Goal: Task Accomplishment & Management: Manage account settings

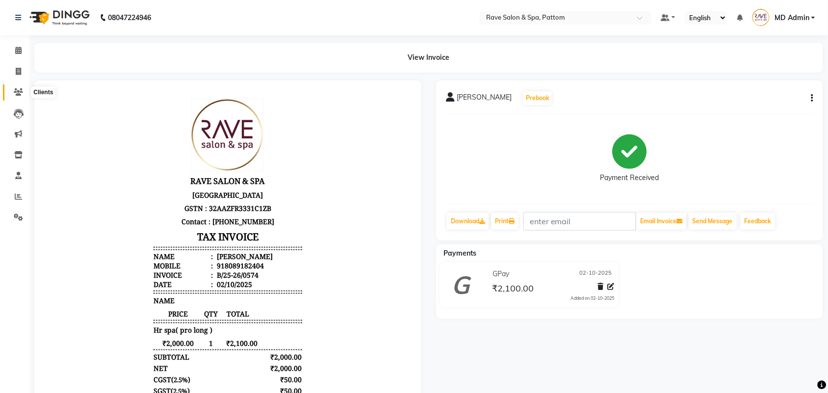
click at [15, 92] on icon at bounding box center [18, 91] width 9 height 7
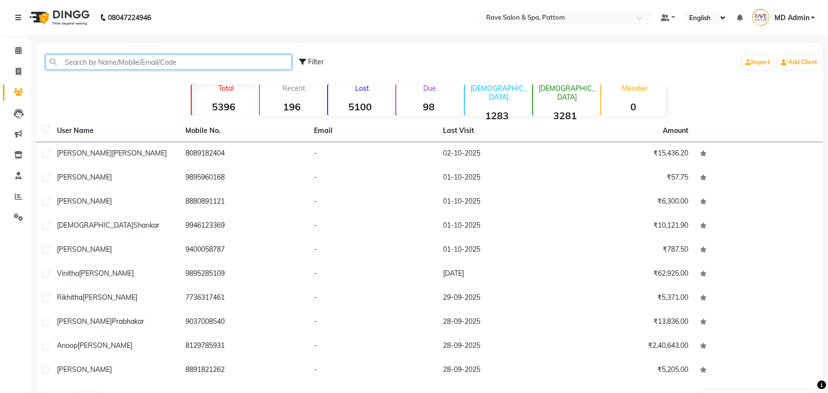
drag, startPoint x: 97, startPoint y: 65, endPoint x: 123, endPoint y: 38, distance: 37.8
click at [98, 65] on input "text" at bounding box center [169, 61] width 246 height 15
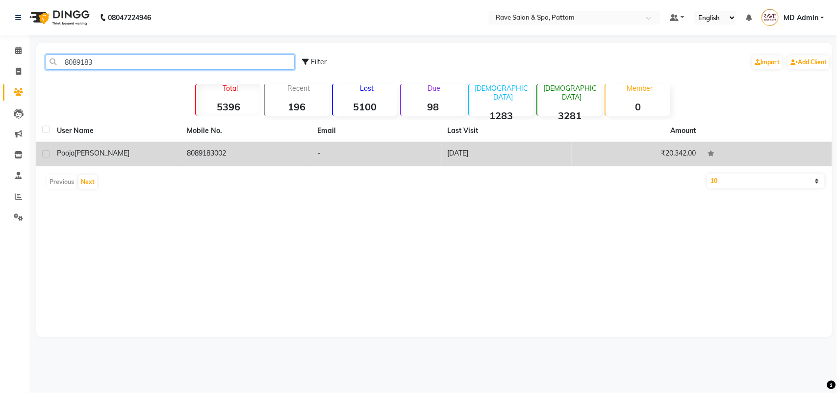
type input "8089183"
click at [222, 153] on td "8089183002" at bounding box center [247, 154] width 130 height 24
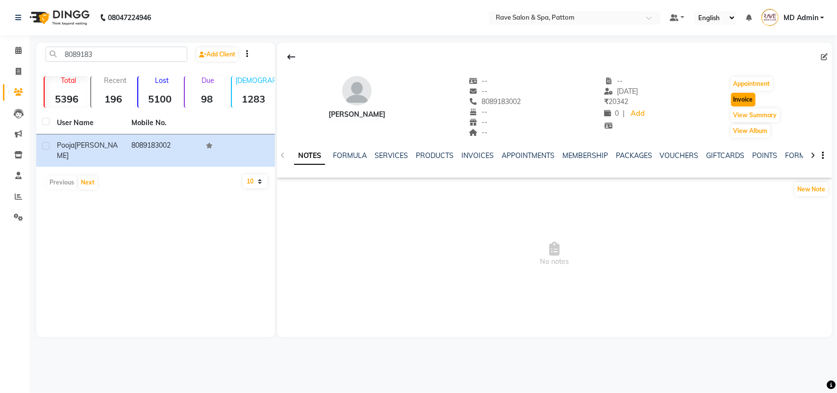
click at [747, 101] on button "Invoice" at bounding box center [743, 100] width 25 height 14
select select "service"
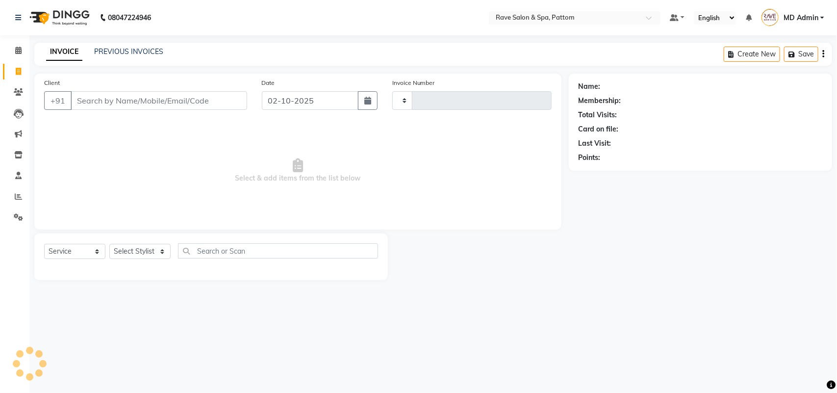
type input "0575"
select select "3587"
type input "8089183002"
click at [149, 251] on select "Select Stylist" at bounding box center [139, 251] width 61 height 15
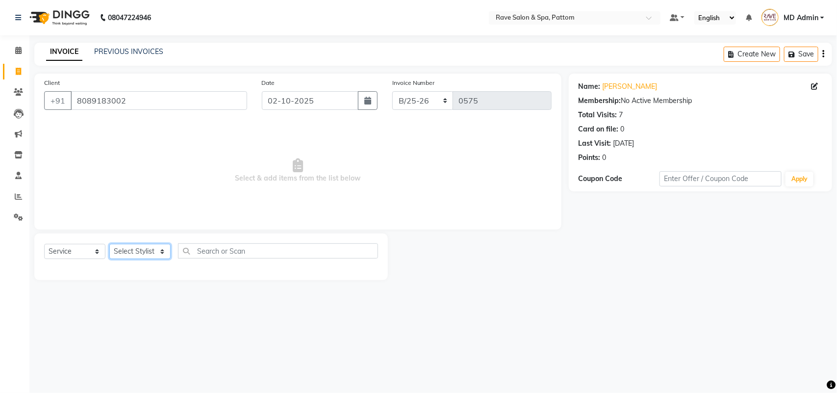
select select "16743"
click at [109, 244] on select "Select Stylist Amal [PERSON_NAME] [PERSON_NAME] [PERSON_NAME] [PERSON_NAME] [PE…" at bounding box center [139, 251] width 61 height 15
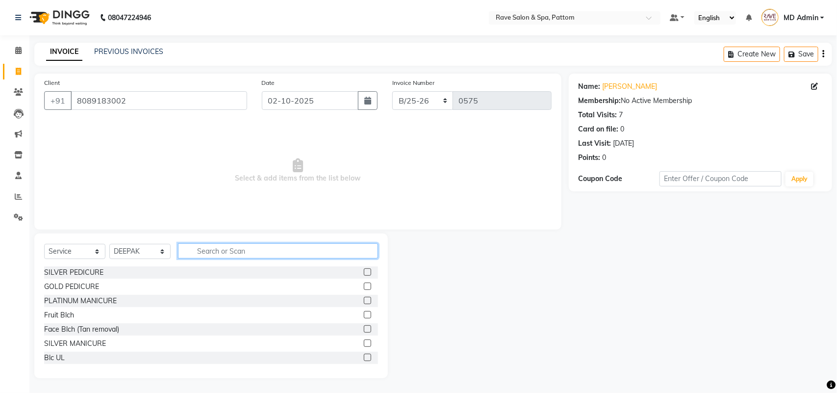
click at [219, 249] on input "text" at bounding box center [278, 250] width 200 height 15
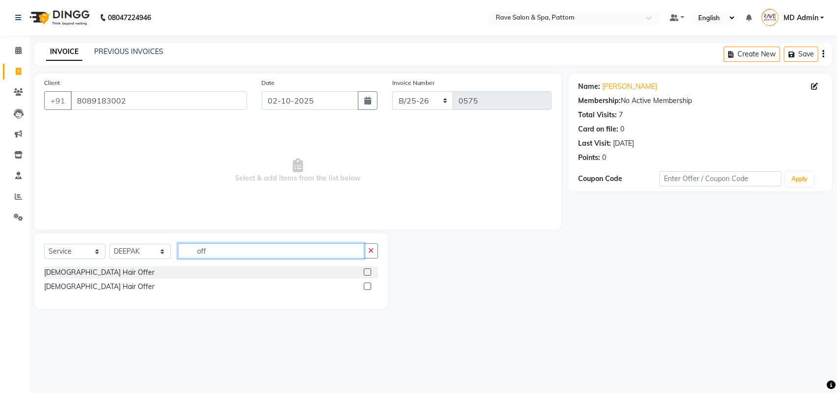
type input "off"
click at [368, 290] on div at bounding box center [367, 288] width 6 height 10
click at [368, 287] on label at bounding box center [367, 286] width 7 height 7
click at [368, 287] on input "checkbox" at bounding box center [367, 287] width 6 height 6
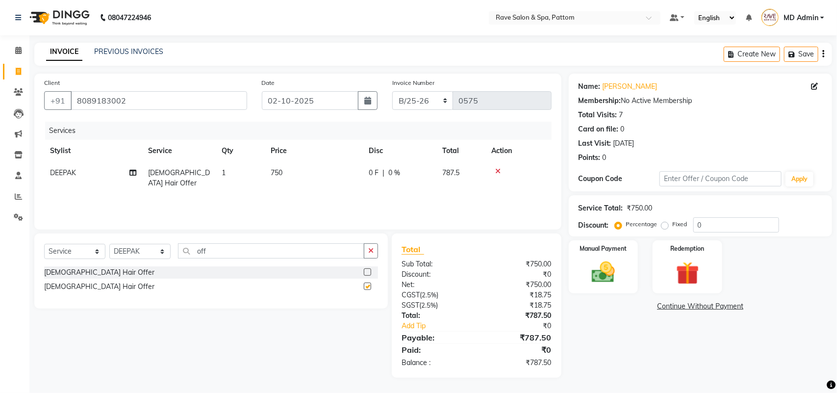
checkbox input "false"
click at [598, 263] on img at bounding box center [603, 272] width 39 height 27
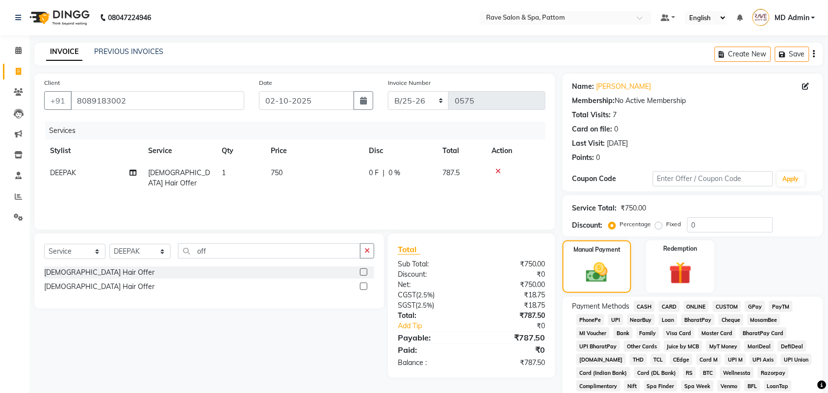
click at [754, 301] on span "GPay" at bounding box center [755, 306] width 20 height 11
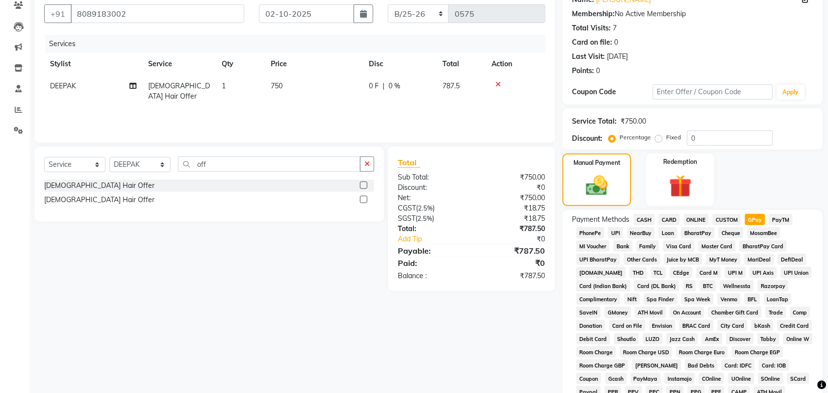
scroll to position [245, 0]
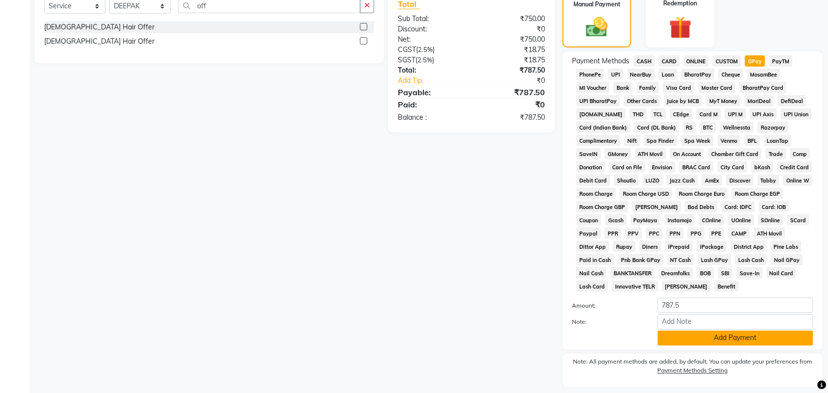
click at [690, 337] on button "Add Payment" at bounding box center [736, 338] width 156 height 15
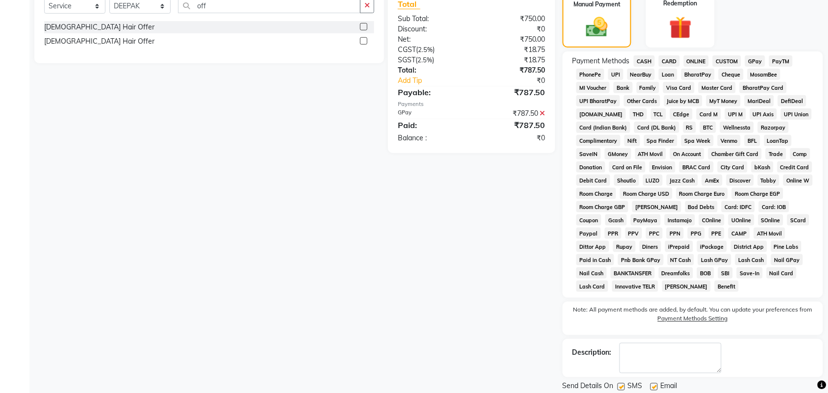
click at [624, 383] on div "SMS" at bounding box center [634, 387] width 33 height 12
click at [624, 384] on label at bounding box center [621, 386] width 7 height 7
click at [624, 384] on input "checkbox" at bounding box center [621, 387] width 6 height 6
checkbox input "false"
click at [651, 386] on label at bounding box center [654, 386] width 7 height 7
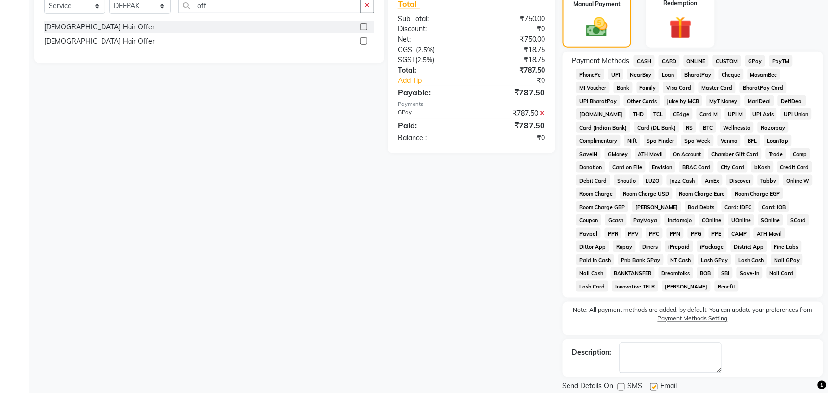
click at [651, 386] on input "checkbox" at bounding box center [654, 387] width 6 height 6
checkbox input "false"
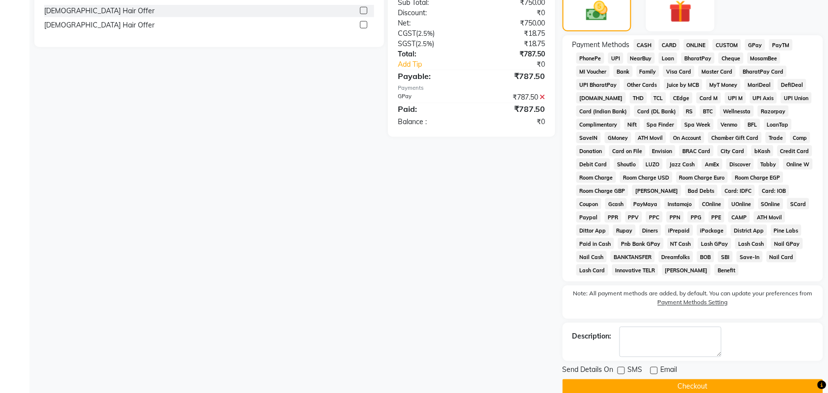
scroll to position [278, 0]
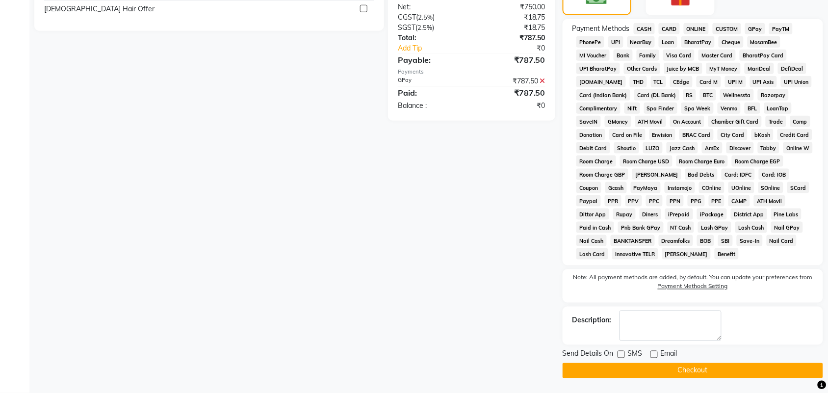
click at [663, 372] on button "Checkout" at bounding box center [693, 370] width 261 height 15
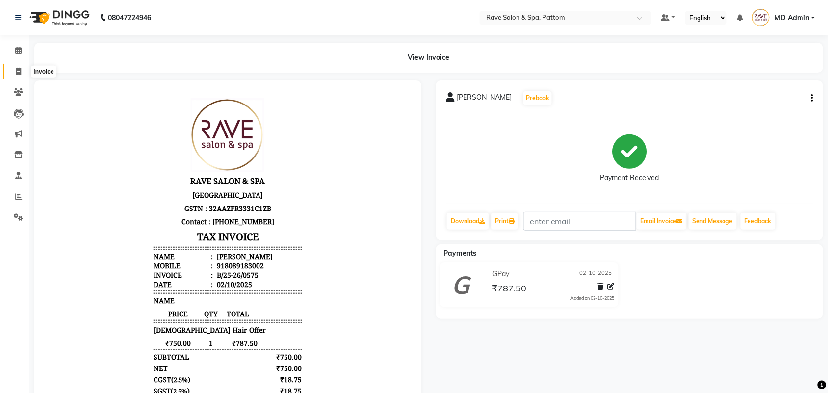
click at [15, 66] on span at bounding box center [18, 71] width 17 height 11
select select "service"
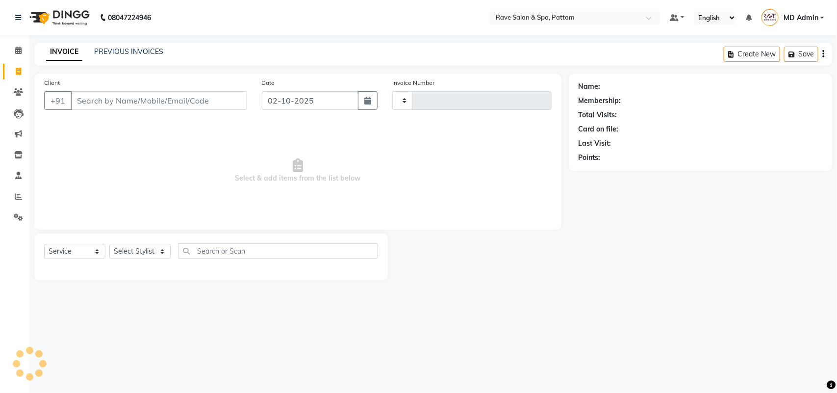
type input "0576"
select select "3587"
click at [149, 249] on select "Select Stylist Amal [PERSON_NAME] [PERSON_NAME] [PERSON_NAME] [PERSON_NAME] [PE…" at bounding box center [139, 251] width 61 height 15
select select "91852"
click at [109, 244] on select "Select Stylist Amal [PERSON_NAME] [PERSON_NAME] [PERSON_NAME] [PERSON_NAME] [PE…" at bounding box center [139, 251] width 61 height 15
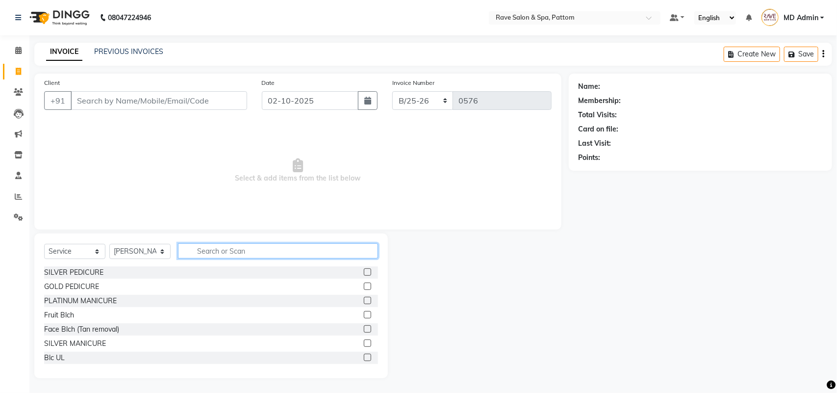
click at [209, 248] on input "text" at bounding box center [278, 250] width 200 height 15
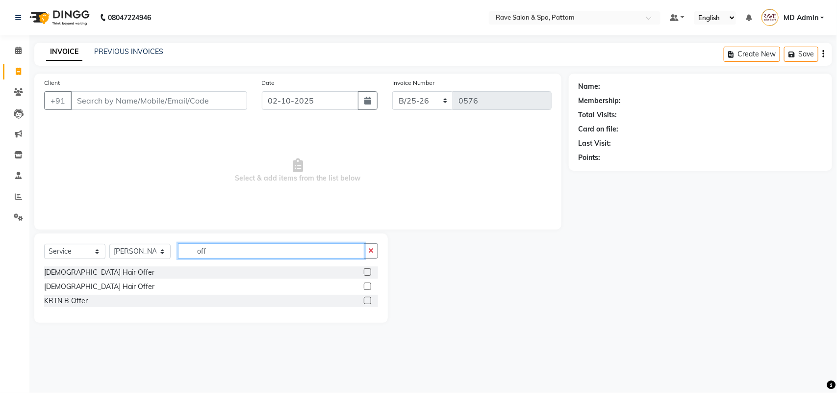
type input "off"
click at [367, 270] on label at bounding box center [367, 271] width 7 height 7
click at [367, 270] on input "checkbox" at bounding box center [367, 272] width 6 height 6
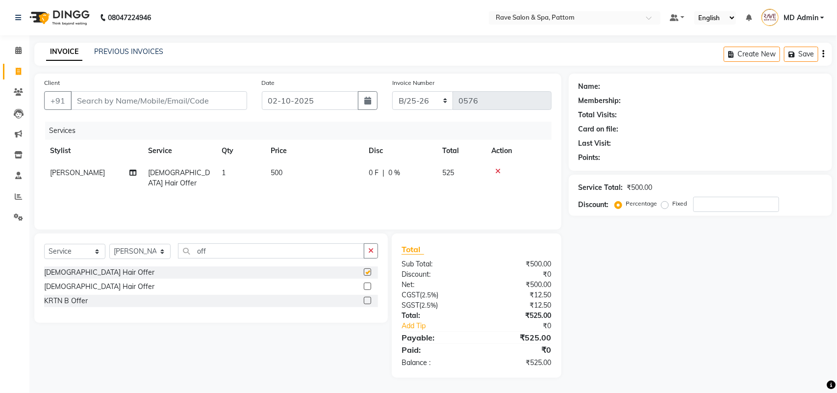
checkbox input "false"
drag, startPoint x: 253, startPoint y: 247, endPoint x: 84, endPoint y: 244, distance: 168.3
click at [84, 244] on div "Select Service Product Membership Package Voucher Prepaid Gift Card Select Styl…" at bounding box center [211, 254] width 334 height 23
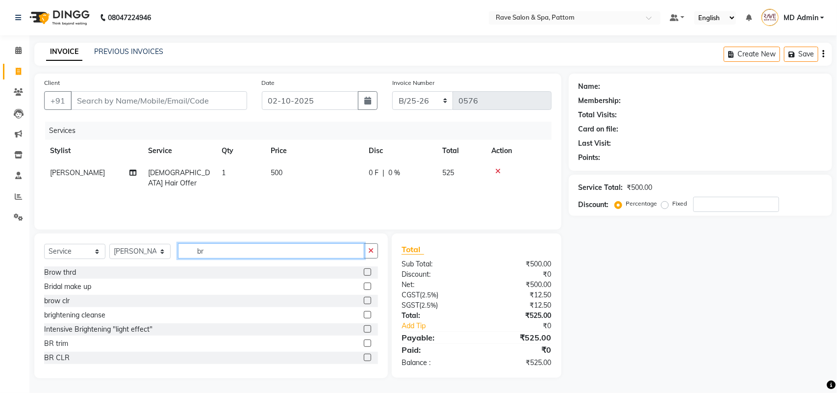
type input "br"
click at [364, 343] on label at bounding box center [367, 342] width 7 height 7
click at [364, 343] on input "checkbox" at bounding box center [367, 343] width 6 height 6
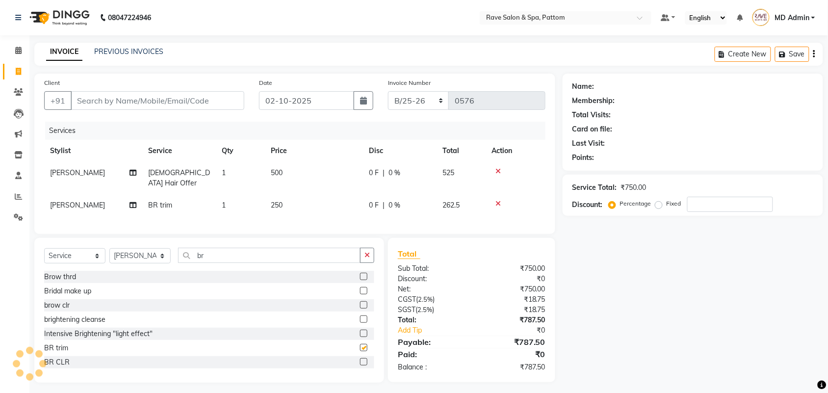
checkbox input "false"
click at [143, 55] on link "PREVIOUS INVOICES" at bounding box center [128, 51] width 69 height 9
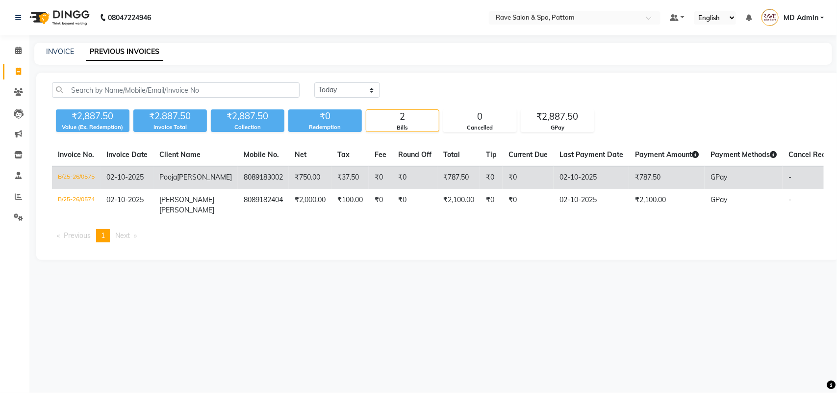
click at [177, 182] on span "thomas" at bounding box center [204, 177] width 55 height 9
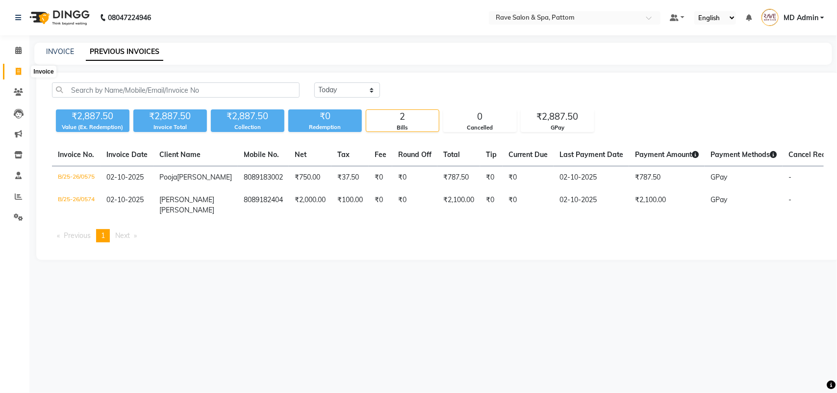
click at [18, 72] on icon at bounding box center [18, 71] width 5 height 7
select select "service"
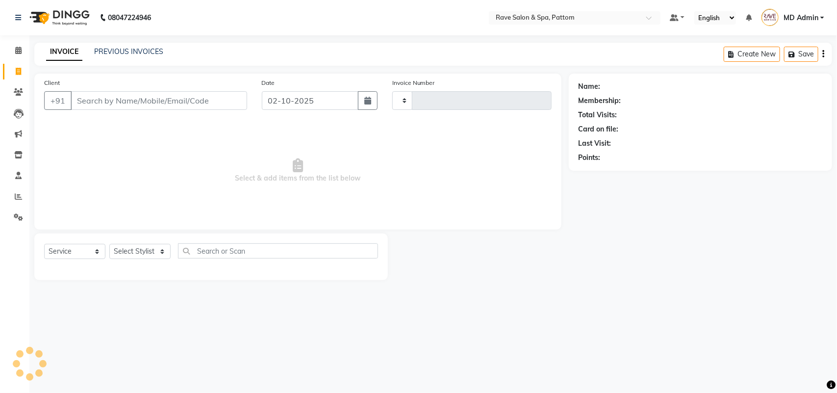
type input "0576"
select select "3587"
click at [146, 253] on select "Select Stylist" at bounding box center [139, 251] width 61 height 15
select select "91852"
click at [109, 244] on select "Select Stylist Amal [PERSON_NAME] [PERSON_NAME] [PERSON_NAME] [PERSON_NAME] [PE…" at bounding box center [139, 251] width 61 height 15
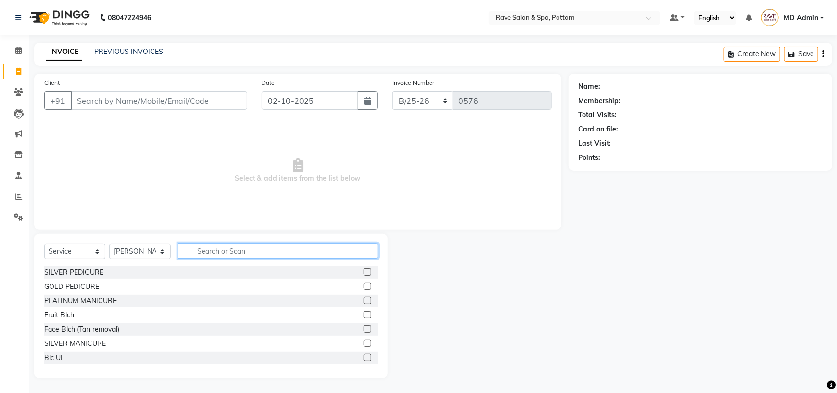
click at [227, 258] on input "text" at bounding box center [278, 250] width 200 height 15
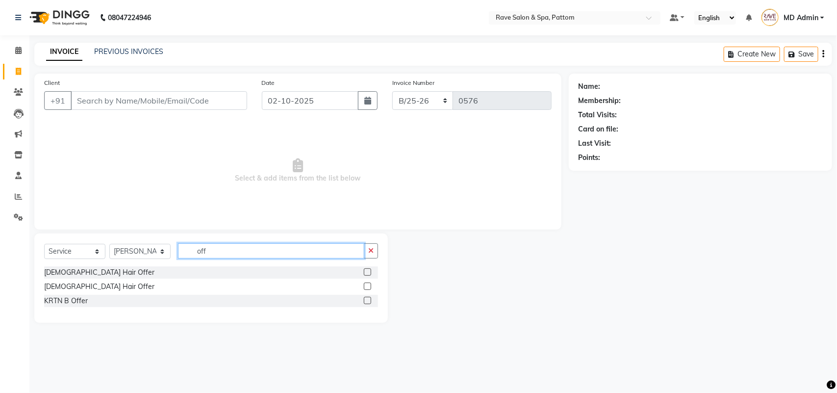
type input "off"
click at [366, 270] on label at bounding box center [367, 271] width 7 height 7
click at [366, 270] on input "checkbox" at bounding box center [367, 272] width 6 height 6
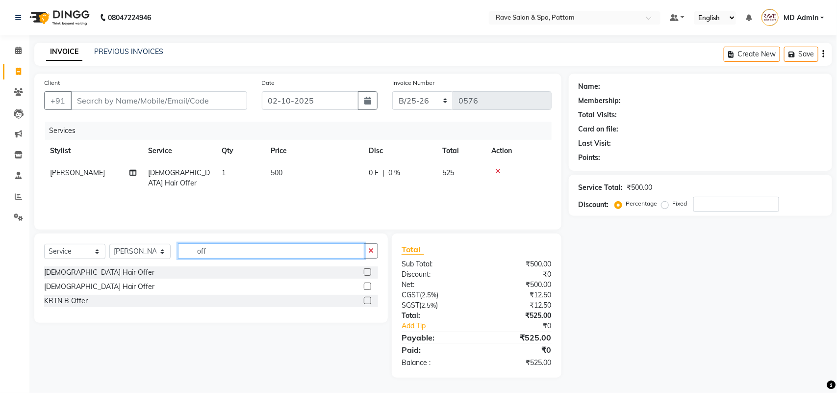
checkbox input "false"
drag, startPoint x: 247, startPoint y: 251, endPoint x: 140, endPoint y: 259, distance: 106.8
click at [140, 259] on div "Select Service Product Membership Package Voucher Prepaid Gift Card Select Styl…" at bounding box center [211, 254] width 334 height 23
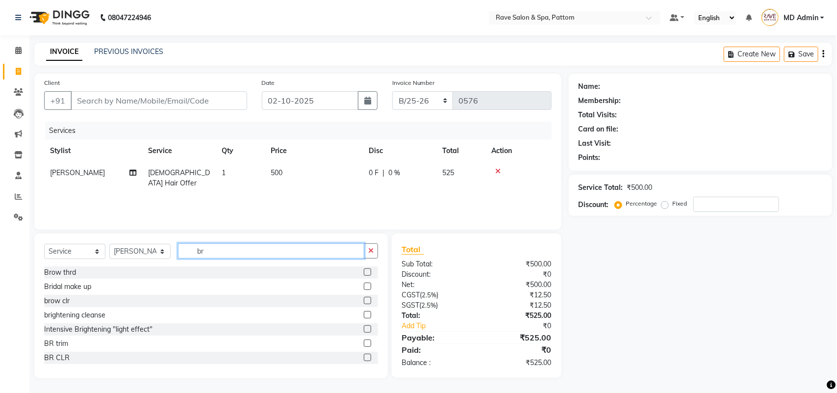
type input "br"
click at [364, 342] on label at bounding box center [367, 342] width 7 height 7
click at [364, 342] on input "checkbox" at bounding box center [367, 343] width 6 height 6
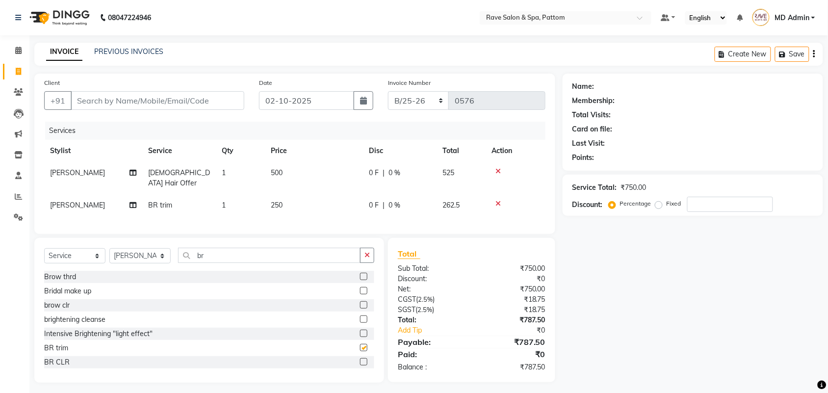
checkbox input "false"
click at [167, 103] on input "Client" at bounding box center [158, 100] width 174 height 19
type input "9"
type input "0"
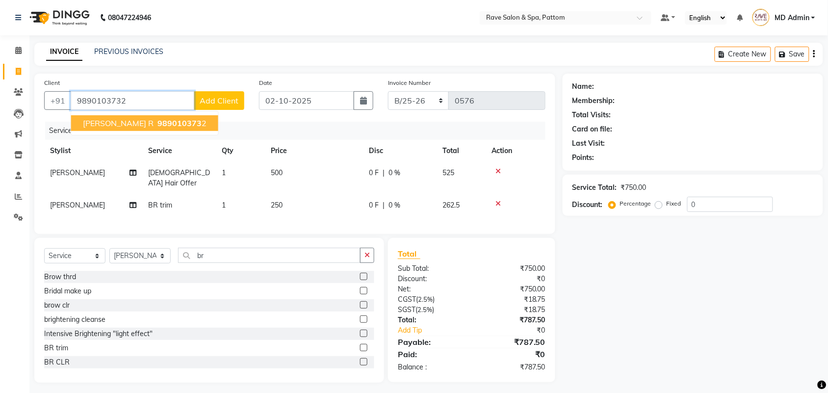
type input "9890103732"
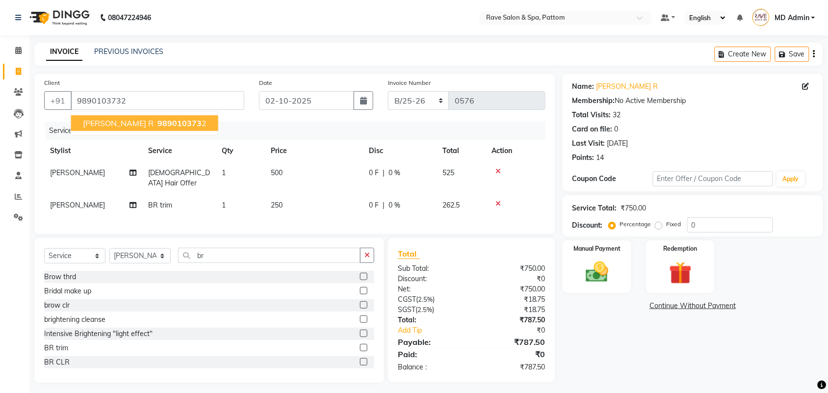
click at [157, 121] on span "989010373" at bounding box center [179, 123] width 44 height 10
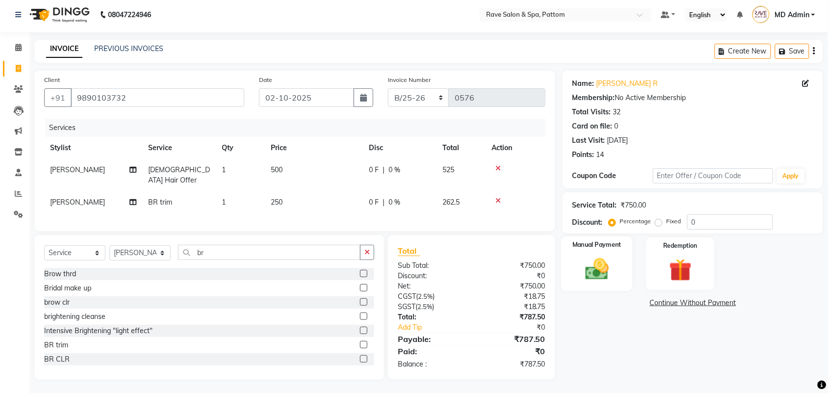
click at [584, 254] on div "Manual Payment" at bounding box center [597, 263] width 72 height 55
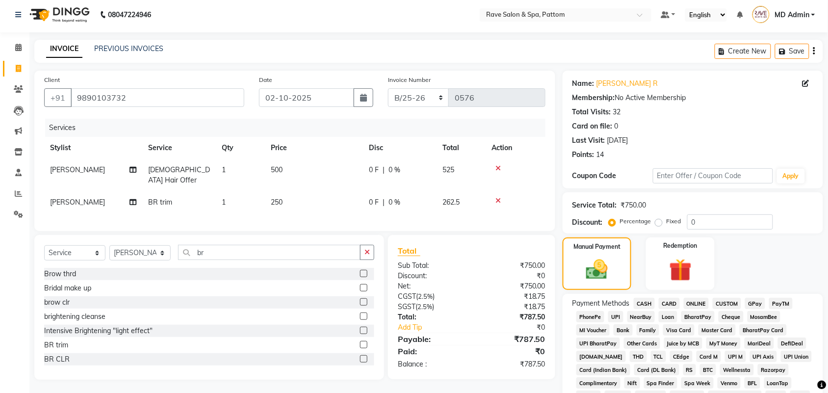
click at [754, 303] on span "GPay" at bounding box center [755, 303] width 20 height 11
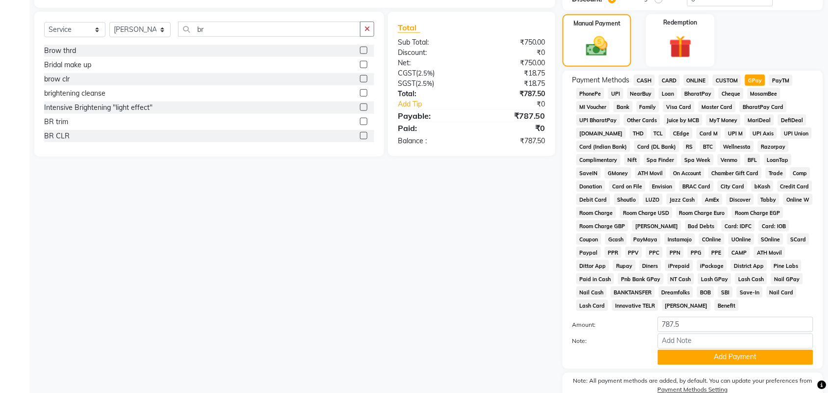
scroll to position [273, 0]
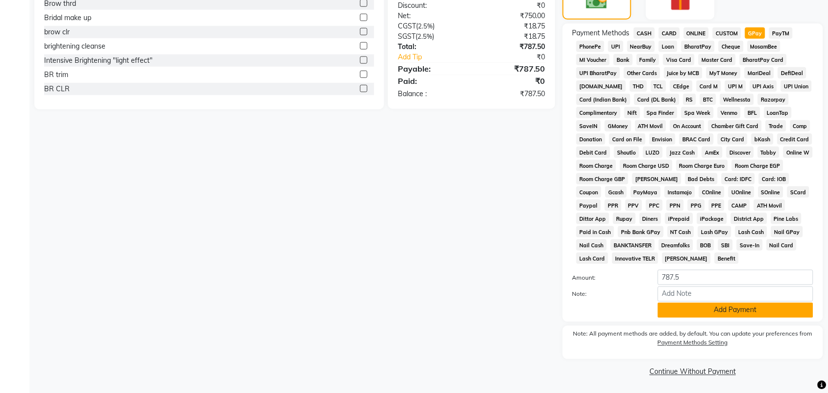
click at [707, 308] on button "Add Payment" at bounding box center [736, 310] width 156 height 15
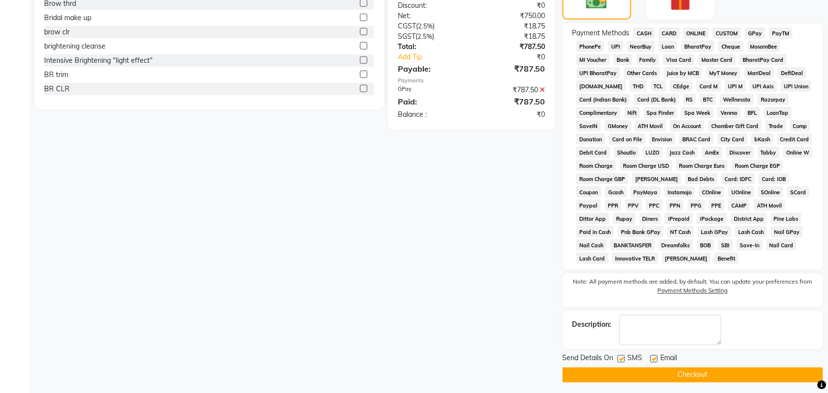
click at [619, 359] on label at bounding box center [621, 358] width 7 height 7
click at [619, 359] on input "checkbox" at bounding box center [621, 359] width 6 height 6
checkbox input "false"
click at [651, 359] on label at bounding box center [654, 358] width 7 height 7
click at [651, 359] on input "checkbox" at bounding box center [654, 359] width 6 height 6
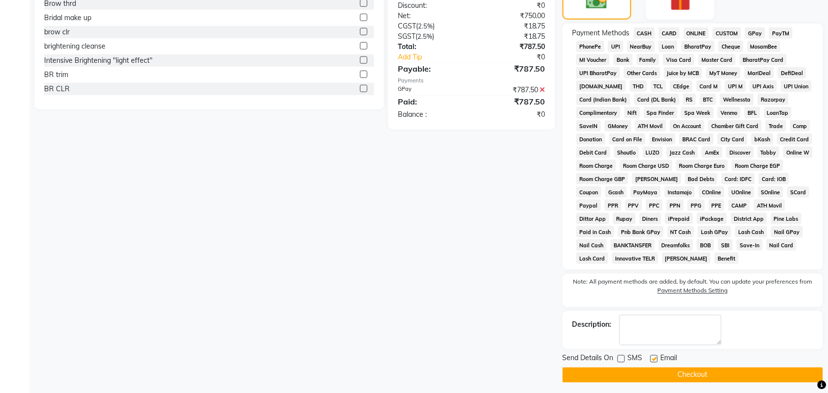
checkbox input "false"
click at [649, 370] on button "Checkout" at bounding box center [693, 374] width 261 height 15
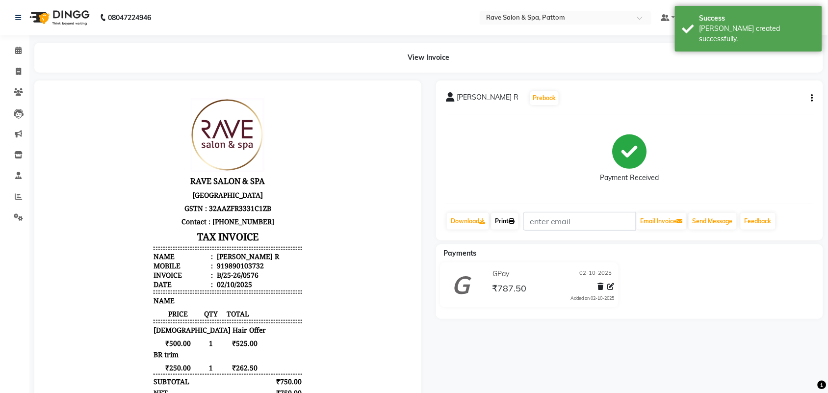
click at [508, 225] on link "Print" at bounding box center [504, 221] width 27 height 17
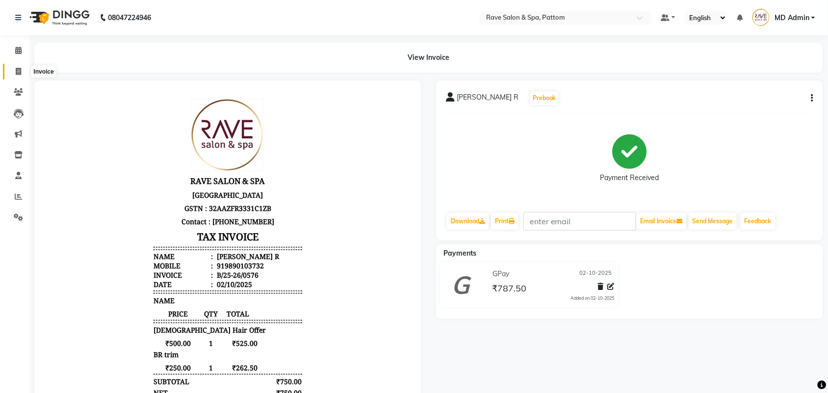
click at [16, 68] on icon at bounding box center [18, 71] width 5 height 7
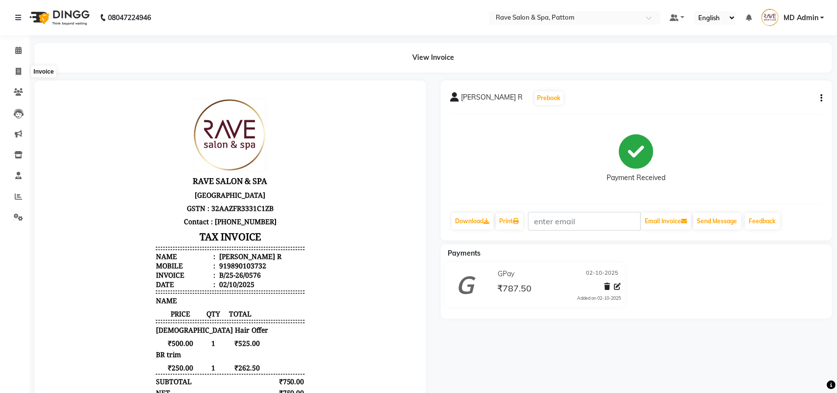
select select "service"
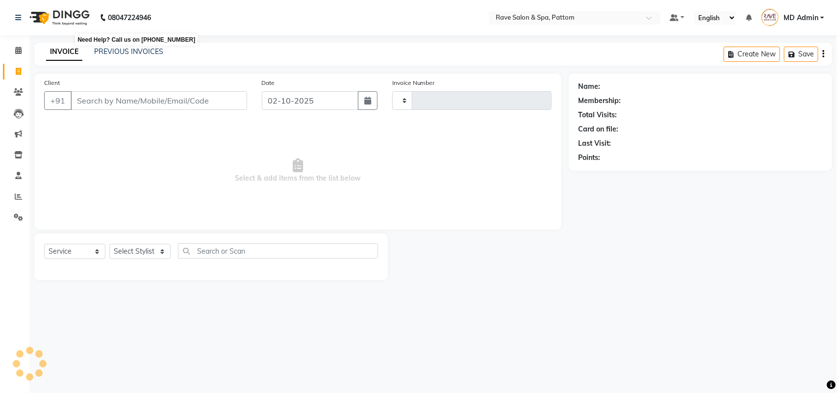
type input "0577"
select select "3587"
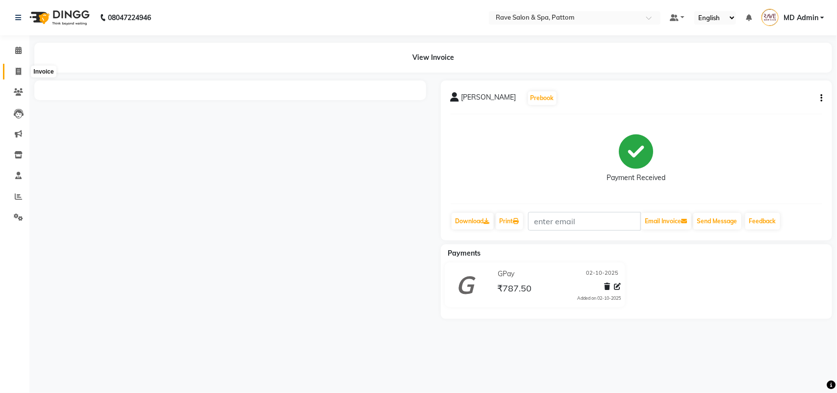
click at [15, 70] on span at bounding box center [18, 71] width 17 height 11
select select "service"
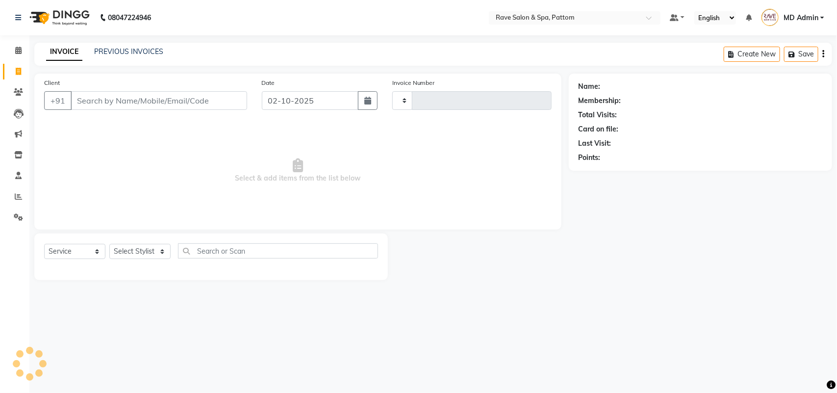
type input "0576"
select select "3587"
click at [136, 257] on select "Select Stylist" at bounding box center [139, 251] width 61 height 15
select select "16740"
click at [109, 244] on select "Select Stylist Amal [PERSON_NAME] [PERSON_NAME] [PERSON_NAME] [PERSON_NAME] [PE…" at bounding box center [139, 251] width 61 height 15
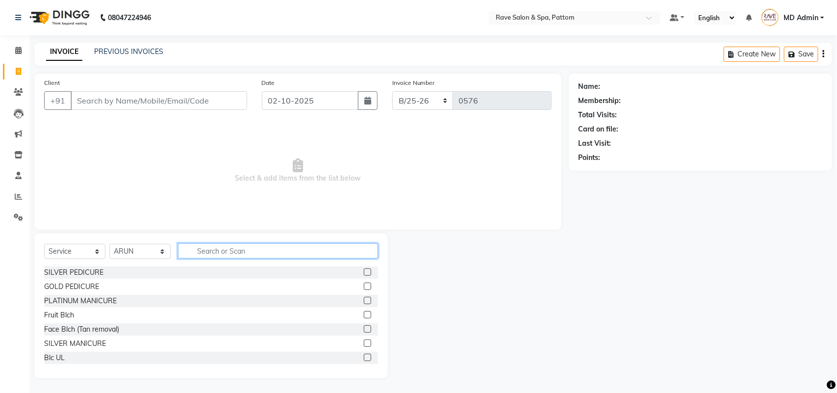
click at [226, 256] on input "text" at bounding box center [278, 250] width 200 height 15
type input "d"
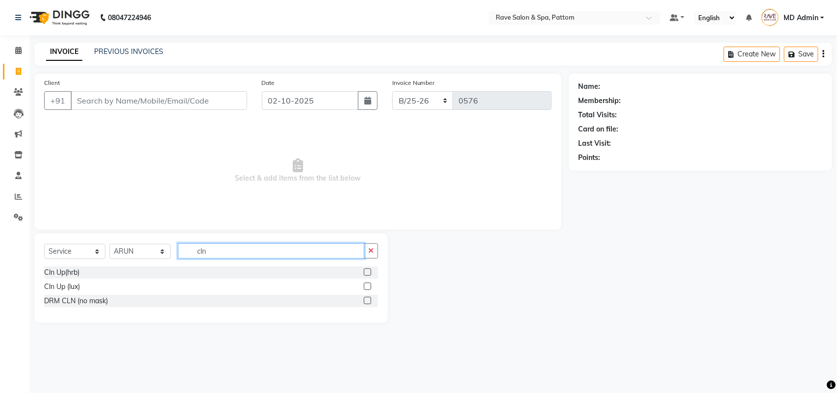
type input "cln"
click at [368, 284] on label at bounding box center [367, 286] width 7 height 7
click at [368, 284] on input "checkbox" at bounding box center [367, 287] width 6 height 6
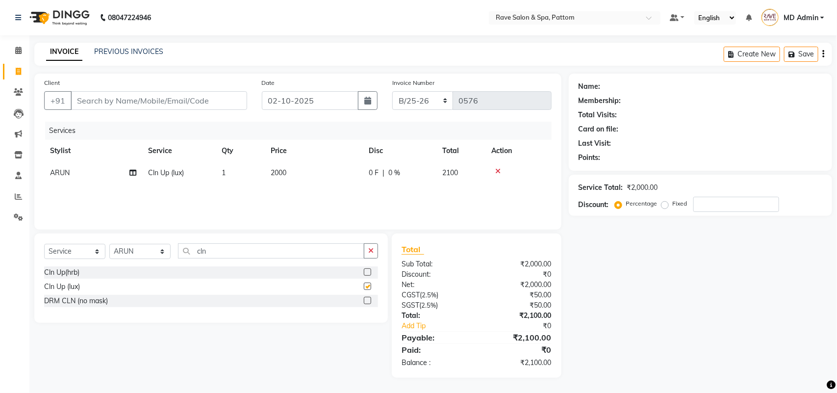
checkbox input "false"
click at [496, 169] on icon at bounding box center [498, 171] width 5 height 7
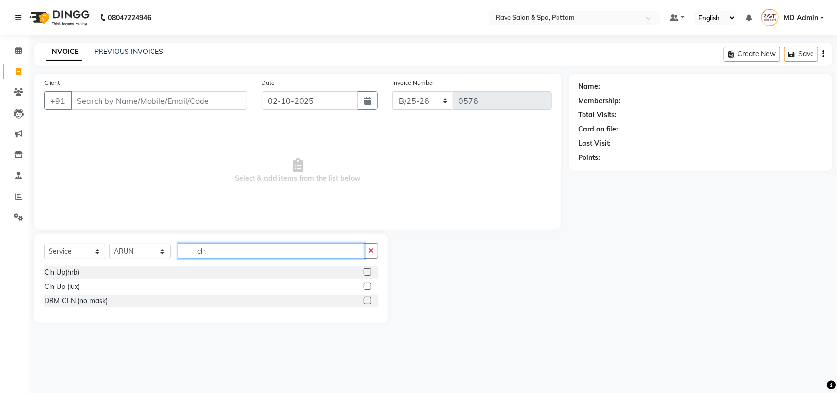
click at [256, 244] on input "cln" at bounding box center [271, 250] width 186 height 15
click at [366, 272] on label at bounding box center [367, 271] width 7 height 7
click at [366, 272] on input "checkbox" at bounding box center [367, 272] width 6 height 6
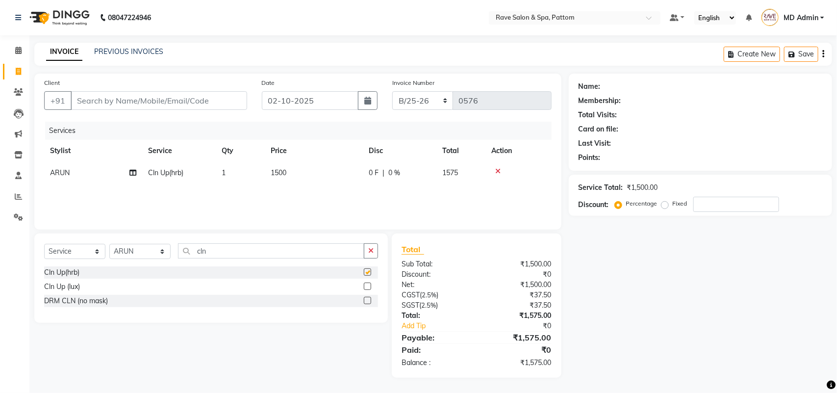
checkbox input "false"
click at [495, 167] on td at bounding box center [519, 173] width 66 height 22
click at [500, 173] on icon at bounding box center [498, 171] width 5 height 7
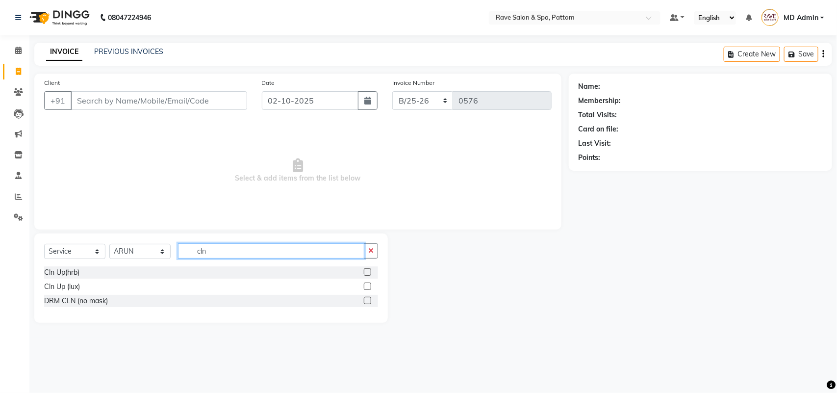
click at [338, 249] on input "cln" at bounding box center [271, 250] width 186 height 15
type input "c"
type input "facial"
click at [369, 287] on label at bounding box center [367, 286] width 7 height 7
click at [369, 287] on input "checkbox" at bounding box center [367, 287] width 6 height 6
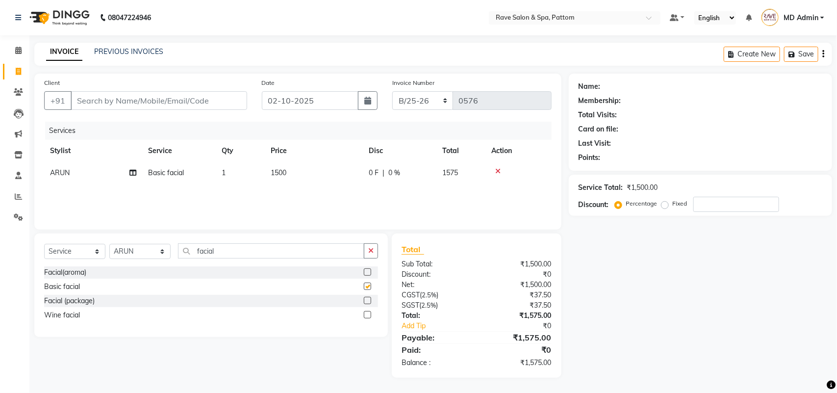
checkbox input "false"
click at [369, 275] on label at bounding box center [367, 271] width 7 height 7
click at [369, 275] on input "checkbox" at bounding box center [367, 272] width 6 height 6
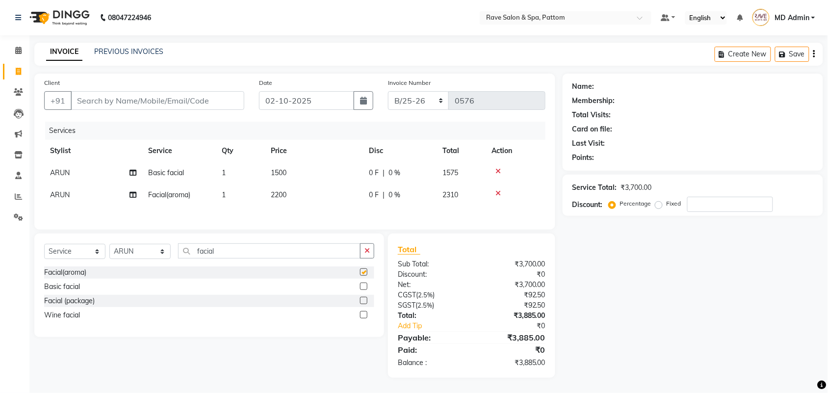
checkbox input "false"
click at [362, 303] on label at bounding box center [363, 300] width 7 height 7
click at [362, 303] on input "checkbox" at bounding box center [363, 301] width 6 height 6
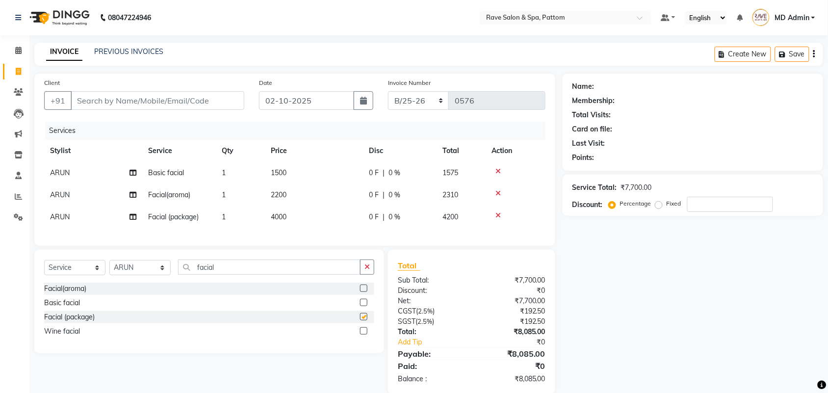
checkbox input "false"
click at [362, 335] on label at bounding box center [363, 330] width 7 height 7
click at [362, 335] on input "checkbox" at bounding box center [363, 331] width 6 height 6
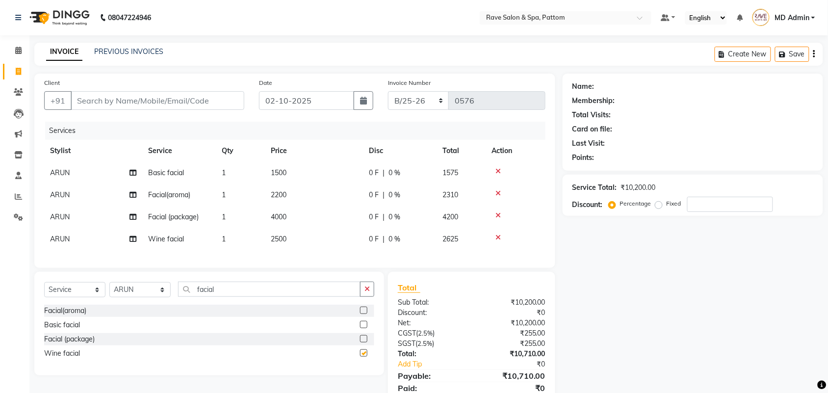
checkbox input "false"
click at [496, 235] on icon at bounding box center [498, 237] width 5 height 7
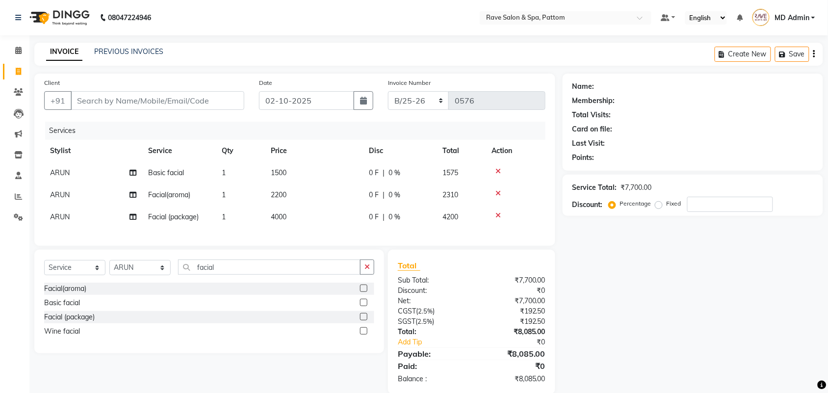
click at [496, 214] on icon at bounding box center [498, 215] width 5 height 7
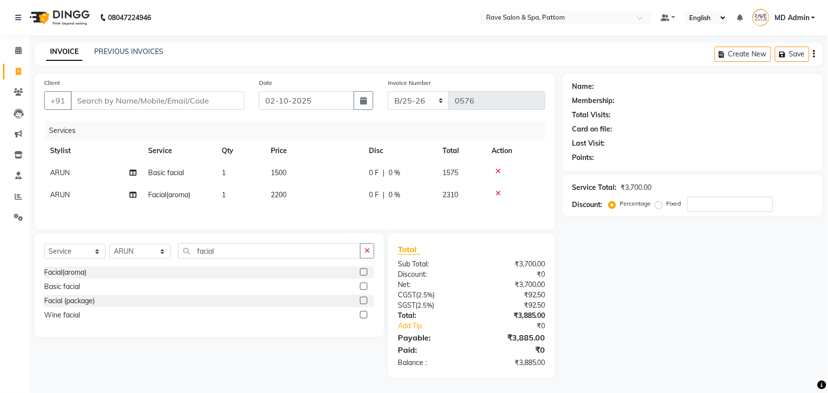
click at [497, 198] on td at bounding box center [516, 195] width 60 height 22
click at [497, 195] on icon at bounding box center [498, 193] width 5 height 7
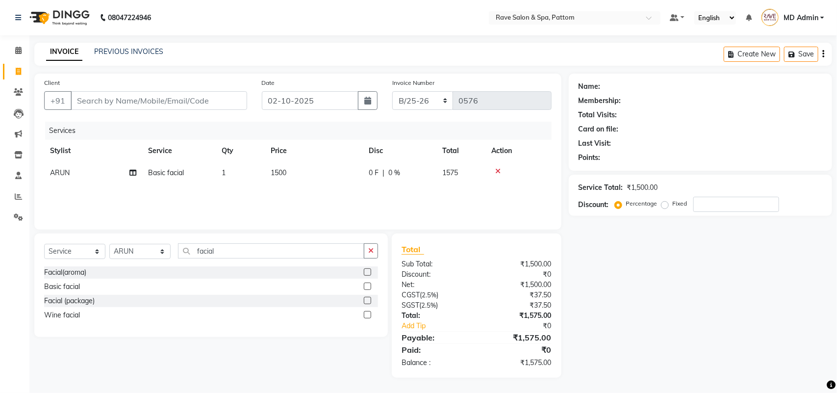
click at [283, 171] on span "1500" at bounding box center [279, 172] width 16 height 9
select select "16740"
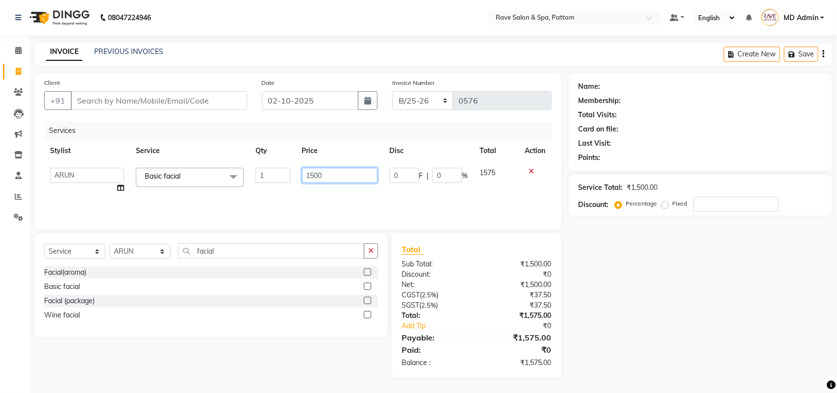
click at [320, 175] on input "1500" at bounding box center [340, 175] width 76 height 15
type input "1950"
click at [386, 197] on div "Services Stylist Service Qty Price Disc Total Action Amal [PERSON_NAME] [PERSON…" at bounding box center [298, 171] width 508 height 98
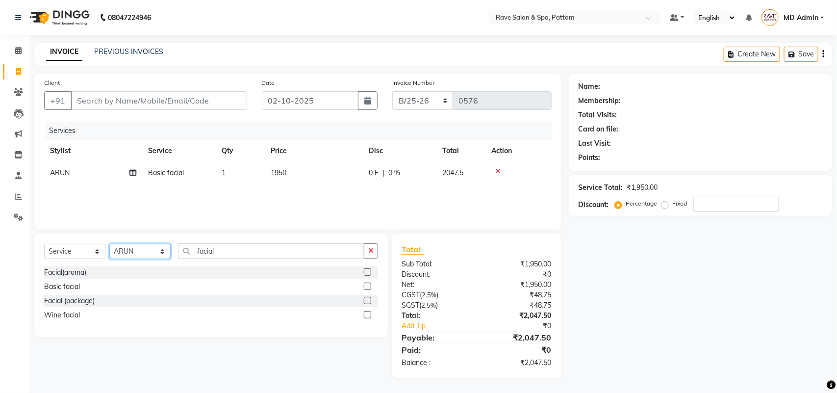
click at [133, 251] on select "Select Stylist Amal [PERSON_NAME] [PERSON_NAME] [PERSON_NAME] [PERSON_NAME] [PE…" at bounding box center [139, 251] width 61 height 15
select select "83789"
click at [109, 244] on select "Select Stylist Amal [PERSON_NAME] [PERSON_NAME] [PERSON_NAME] [PERSON_NAME] [PE…" at bounding box center [139, 251] width 61 height 15
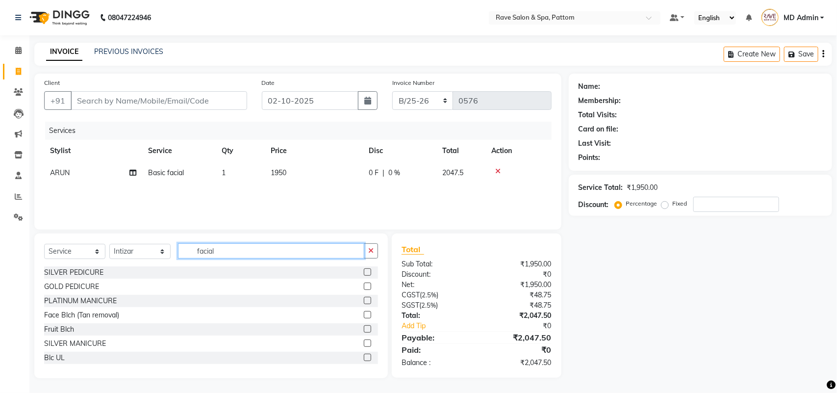
drag, startPoint x: 227, startPoint y: 251, endPoint x: 146, endPoint y: 272, distance: 84.1
click at [146, 272] on div "Select Service Product Membership Package Voucher Prepaid Gift Card Select Styl…" at bounding box center [211, 306] width 354 height 145
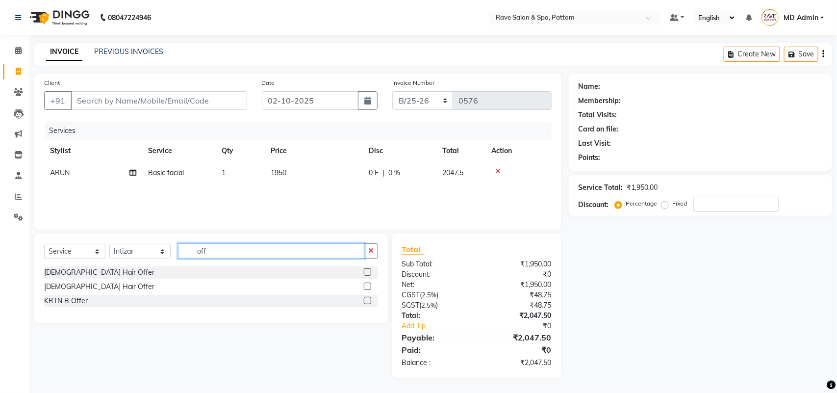
type input "off"
click at [365, 272] on label at bounding box center [367, 271] width 7 height 7
click at [365, 272] on input "checkbox" at bounding box center [367, 272] width 6 height 6
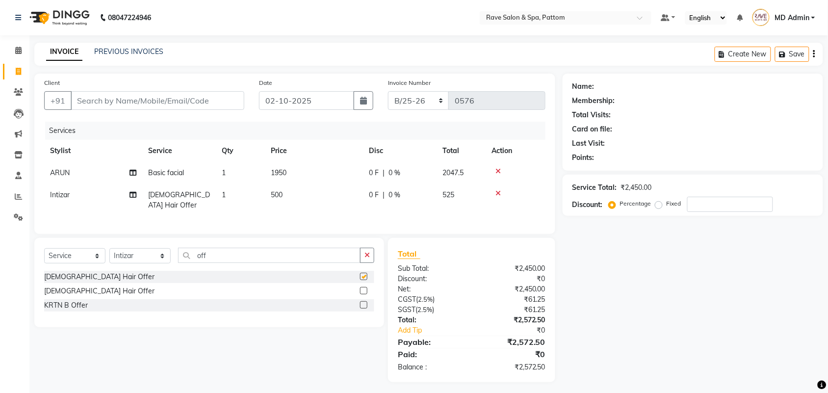
checkbox input "false"
click at [104, 101] on input "Client" at bounding box center [158, 100] width 174 height 19
click at [156, 99] on input "Client" at bounding box center [158, 100] width 174 height 19
type input "9"
type input "0"
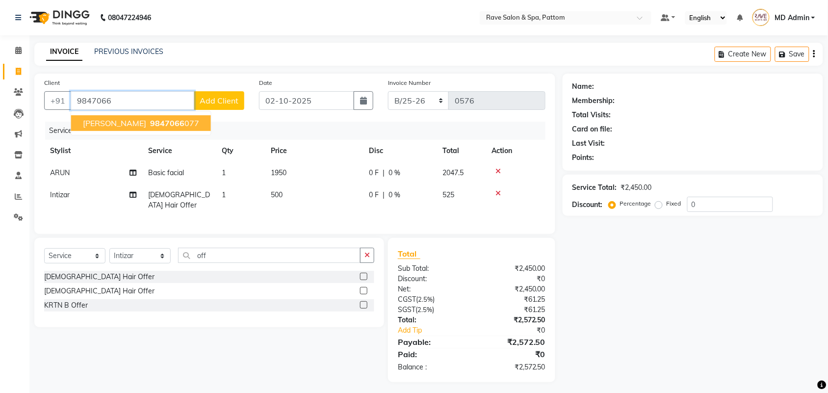
click at [150, 124] on span "9847066" at bounding box center [167, 123] width 34 height 10
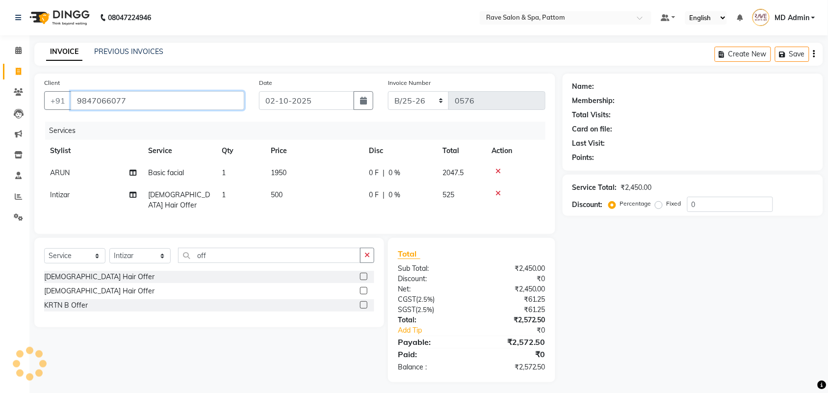
type input "9847066077"
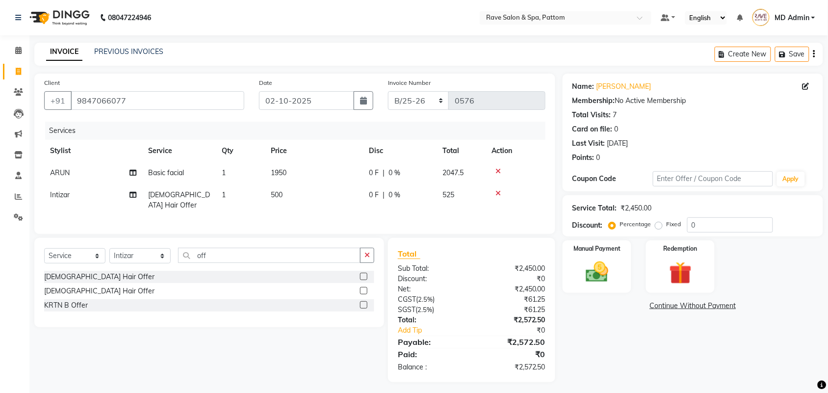
scroll to position [2, 0]
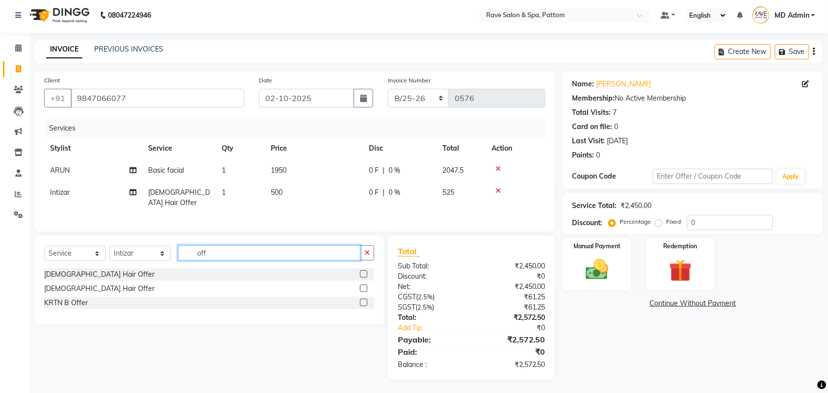
drag, startPoint x: 208, startPoint y: 261, endPoint x: 157, endPoint y: 268, distance: 50.4
click at [157, 268] on div "Select Service Product Membership Package Voucher Prepaid Gift Card Select Styl…" at bounding box center [209, 279] width 350 height 89
click at [131, 249] on select "Select Stylist Amal [PERSON_NAME] [PERSON_NAME] [PERSON_NAME] [PERSON_NAME] [PE…" at bounding box center [139, 253] width 61 height 15
select select "16740"
click at [109, 246] on select "Select Stylist Amal [PERSON_NAME] [PERSON_NAME] [PERSON_NAME] [PERSON_NAME] [PE…" at bounding box center [139, 253] width 61 height 15
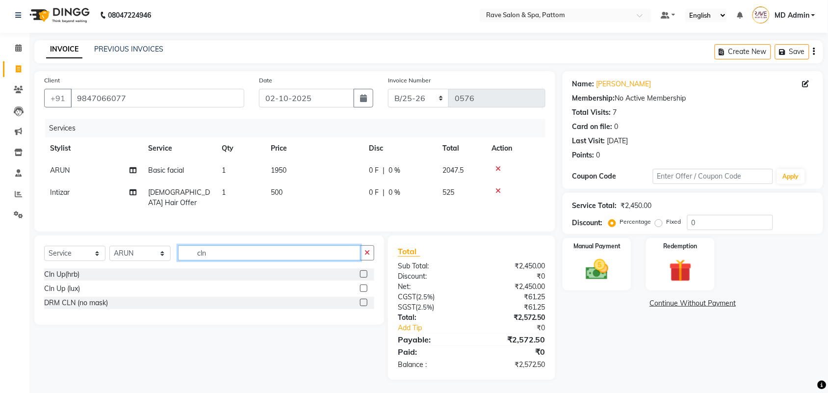
type input "cln"
click at [365, 300] on label at bounding box center [363, 302] width 7 height 7
click at [365, 300] on input "checkbox" at bounding box center [363, 303] width 6 height 6
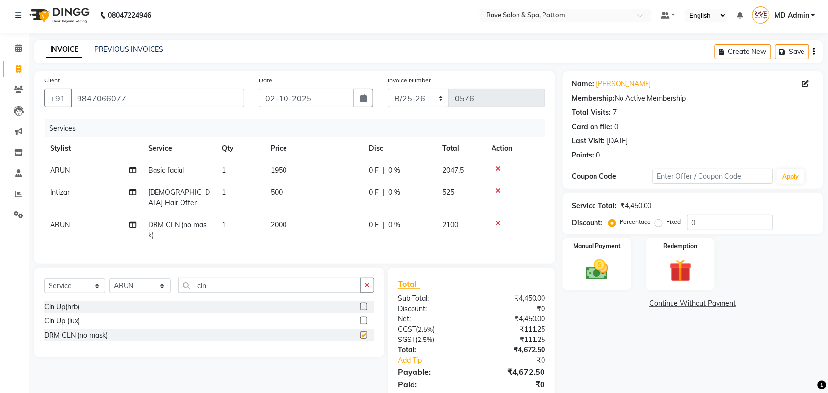
checkbox input "false"
click at [500, 220] on icon at bounding box center [498, 223] width 5 height 7
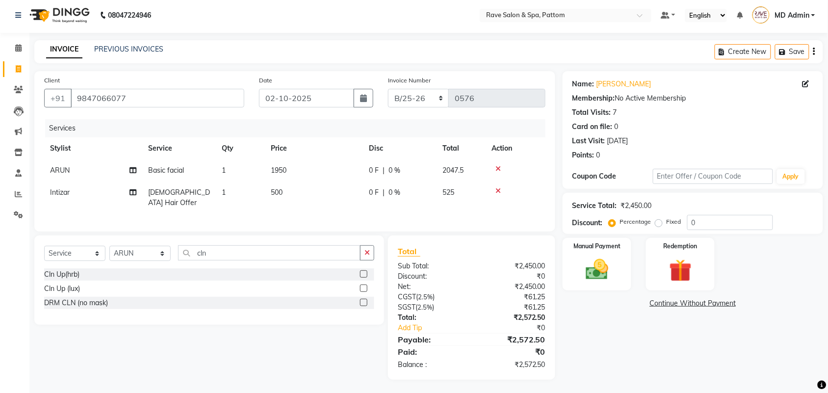
click at [364, 287] on label at bounding box center [363, 288] width 7 height 7
click at [364, 287] on input "checkbox" at bounding box center [363, 289] width 6 height 6
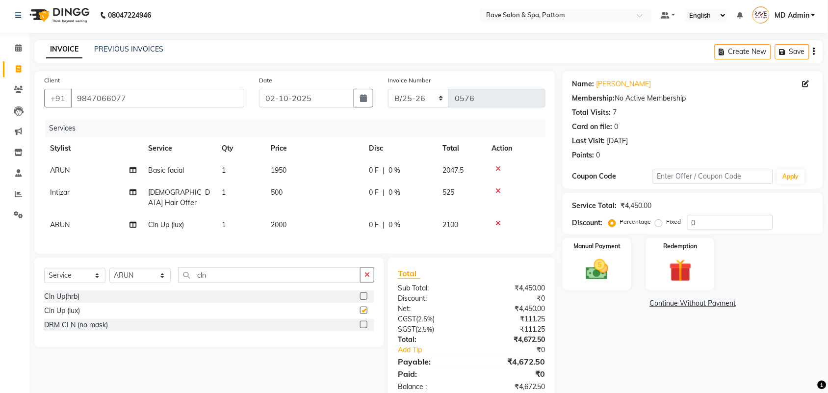
checkbox input "false"
click at [498, 166] on icon at bounding box center [498, 168] width 5 height 7
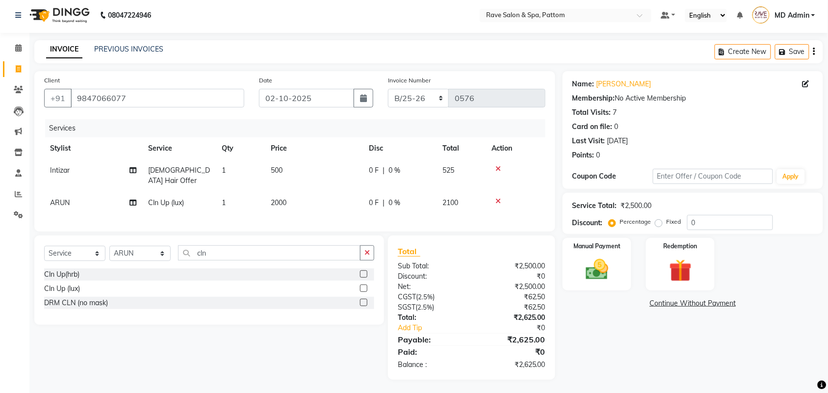
click at [284, 198] on span "2000" at bounding box center [279, 202] width 16 height 9
select select "16740"
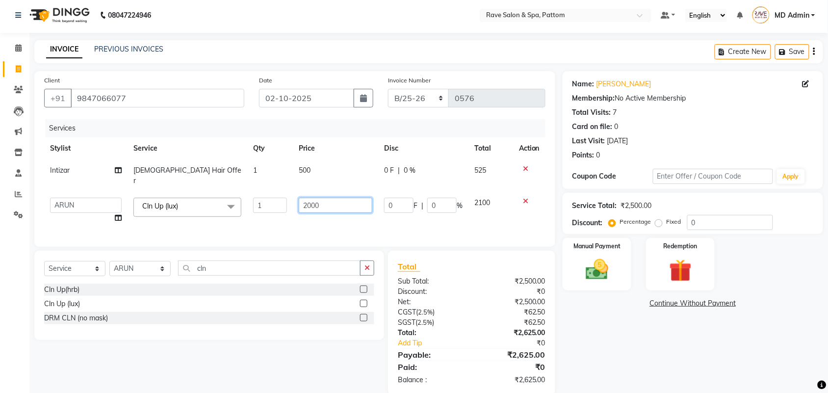
click at [328, 198] on input "2000" at bounding box center [336, 205] width 74 height 15
type input "2"
type input "1950"
click at [320, 216] on div "Services Stylist Service Qty Price Disc Total Action Intizar [DEMOGRAPHIC_DATA]…" at bounding box center [294, 178] width 501 height 118
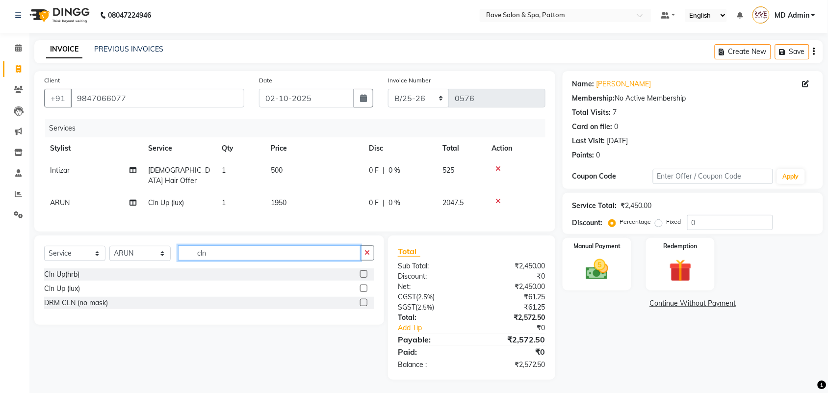
click at [280, 249] on input "cln" at bounding box center [269, 252] width 183 height 15
type input "c"
type input "d"
type input "c"
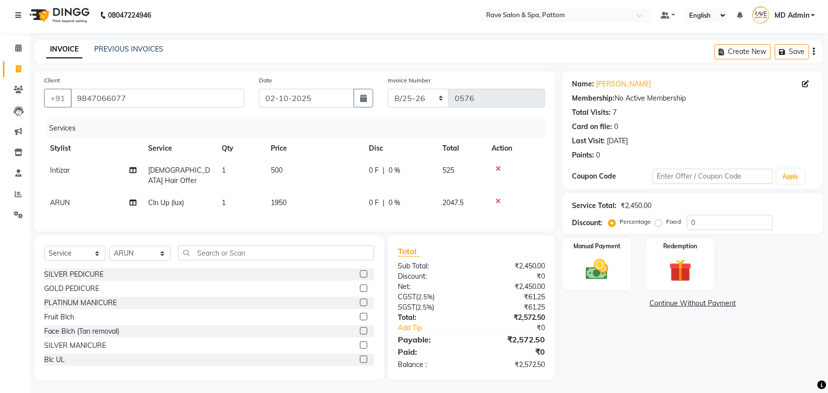
click at [281, 226] on div "Client [PHONE_NUMBER] Date [DATE] Invoice Number B/25-26 V/2025 V/[PHONE_NUMBER…" at bounding box center [294, 151] width 521 height 160
click at [587, 274] on img at bounding box center [597, 269] width 38 height 27
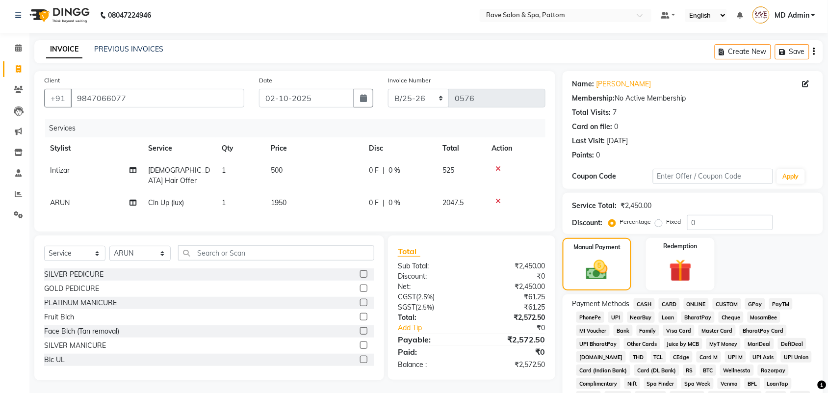
click at [664, 305] on span "CARD" at bounding box center [669, 303] width 21 height 11
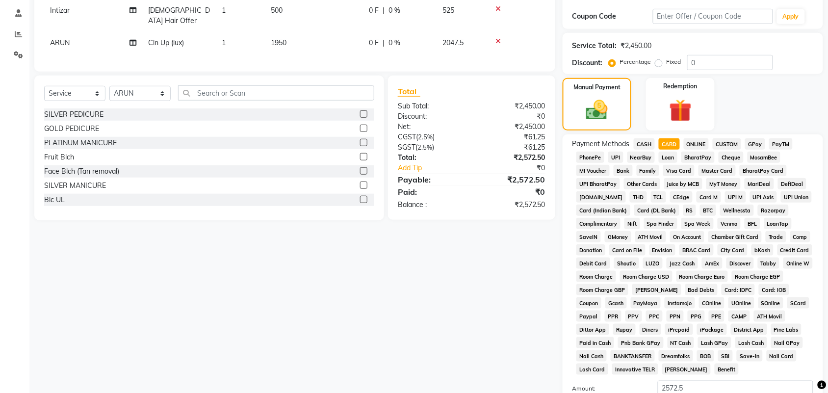
scroll to position [273, 0]
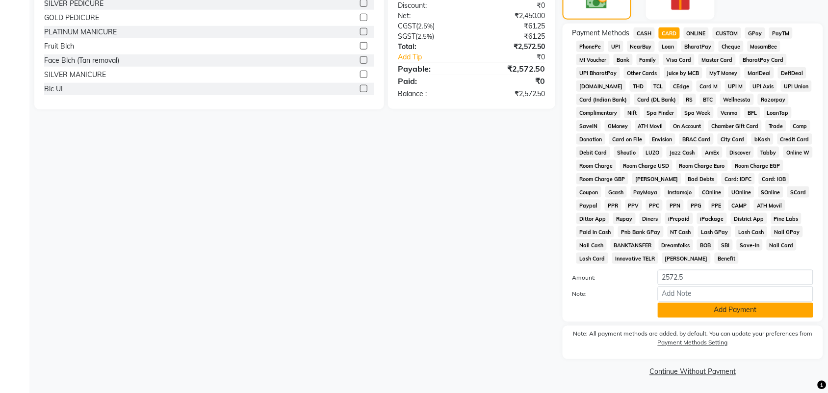
click at [705, 309] on button "Add Payment" at bounding box center [736, 310] width 156 height 15
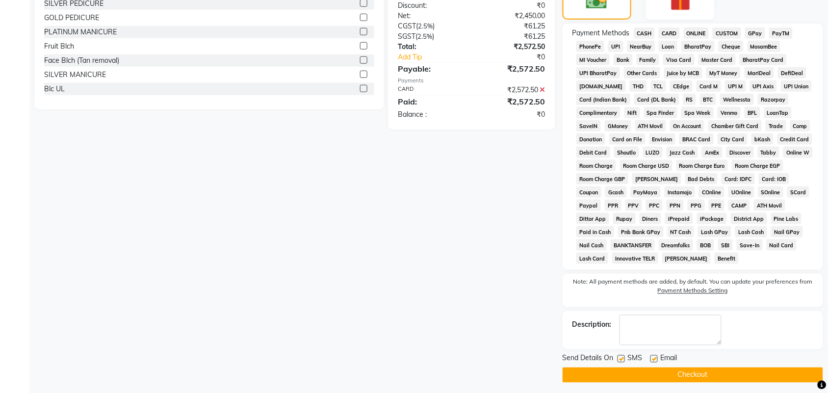
click at [623, 358] on label at bounding box center [621, 358] width 7 height 7
click at [623, 358] on input "checkbox" at bounding box center [621, 359] width 6 height 6
checkbox input "false"
click at [653, 355] on label at bounding box center [654, 358] width 7 height 7
click at [653, 356] on input "checkbox" at bounding box center [654, 359] width 6 height 6
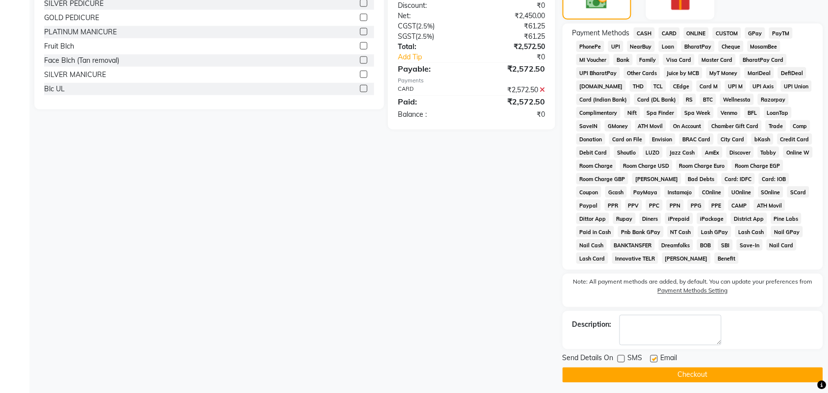
checkbox input "false"
click at [650, 375] on button "Checkout" at bounding box center [693, 374] width 261 height 15
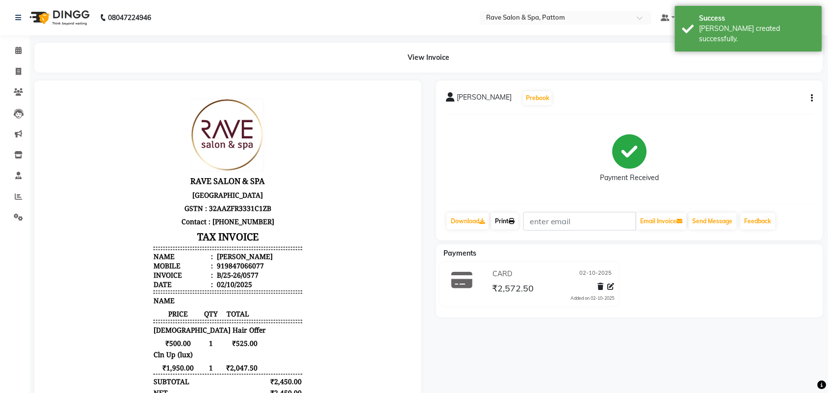
click at [512, 222] on icon at bounding box center [512, 221] width 6 height 6
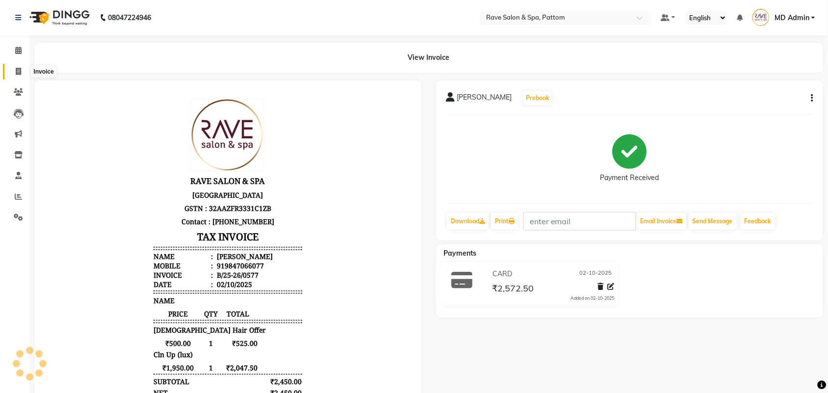
click at [13, 74] on span at bounding box center [18, 71] width 17 height 11
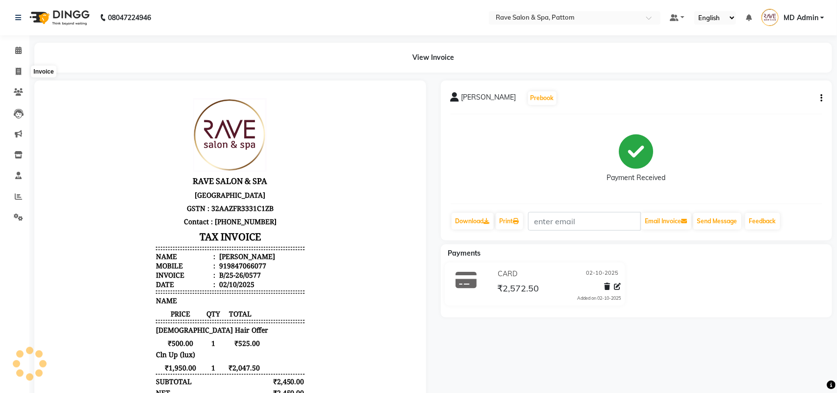
select select "service"
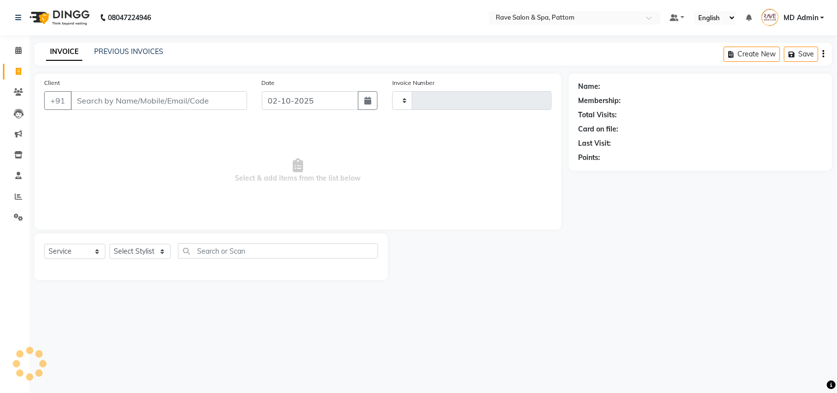
type input "0578"
select select "3587"
